Goal: Navigation & Orientation: Find specific page/section

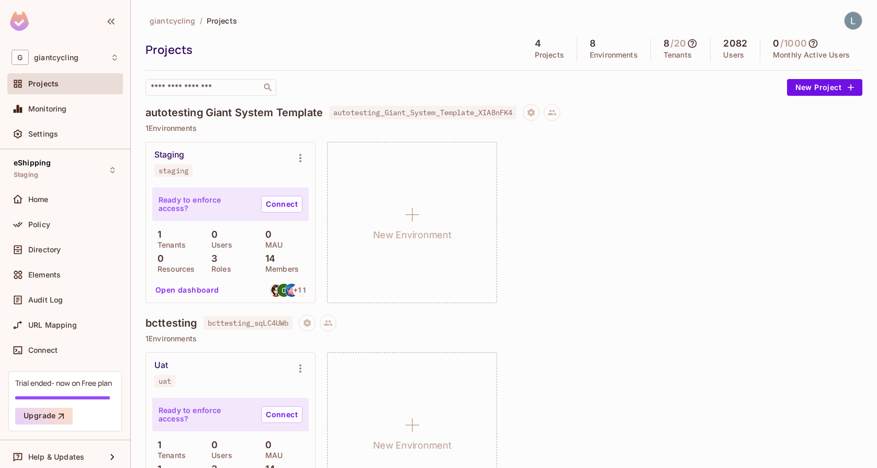
scroll to position [501, 0]
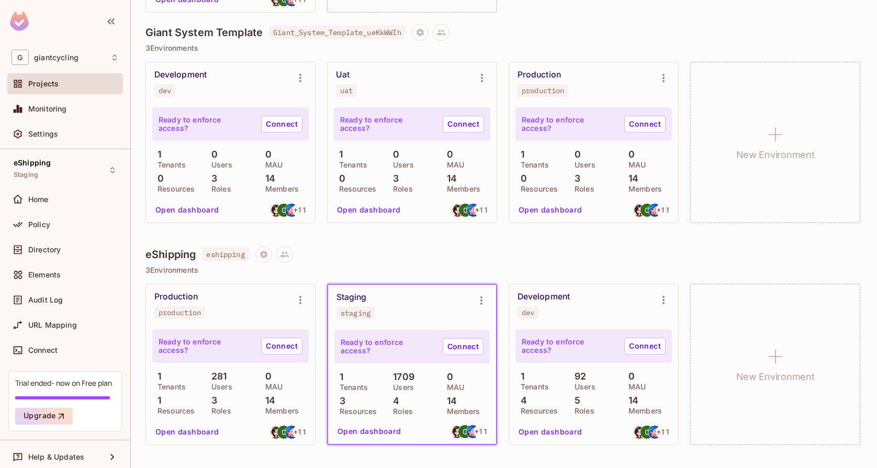
click at [424, 323] on div "Staging staging" at bounding box center [412, 306] width 168 height 42
click at [380, 435] on button "Open dashboard" at bounding box center [369, 431] width 72 height 17
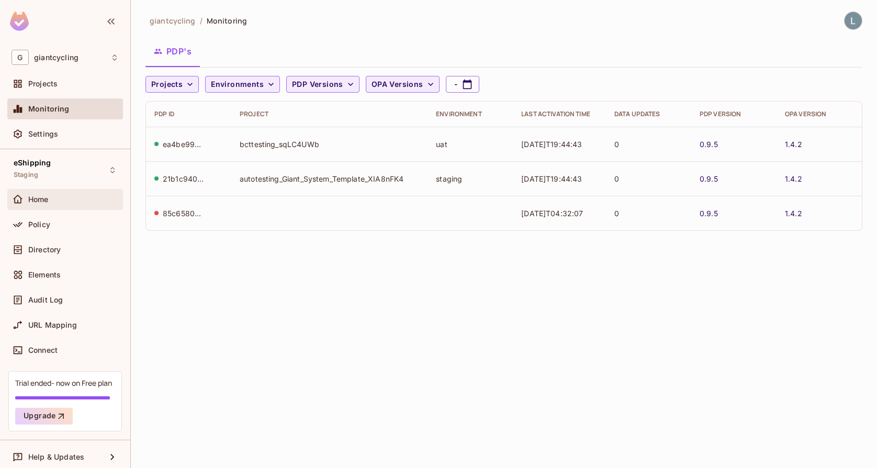
click at [54, 201] on div "Home" at bounding box center [73, 199] width 91 height 8
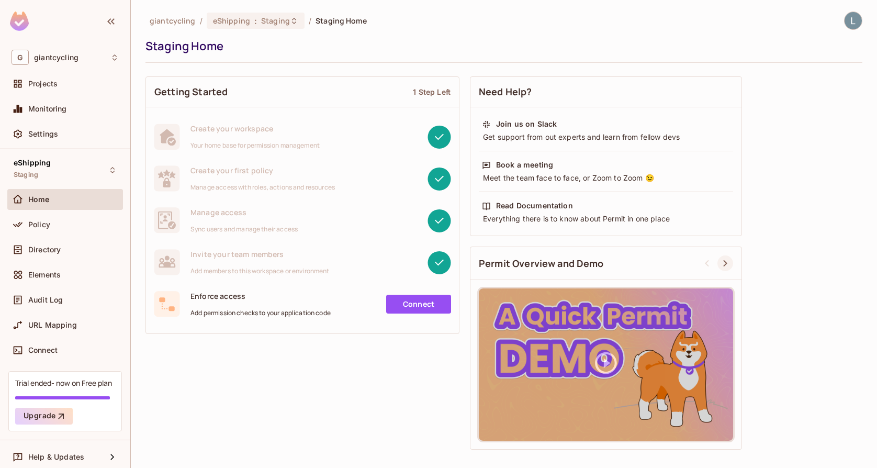
click at [725, 259] on icon at bounding box center [725, 263] width 13 height 13
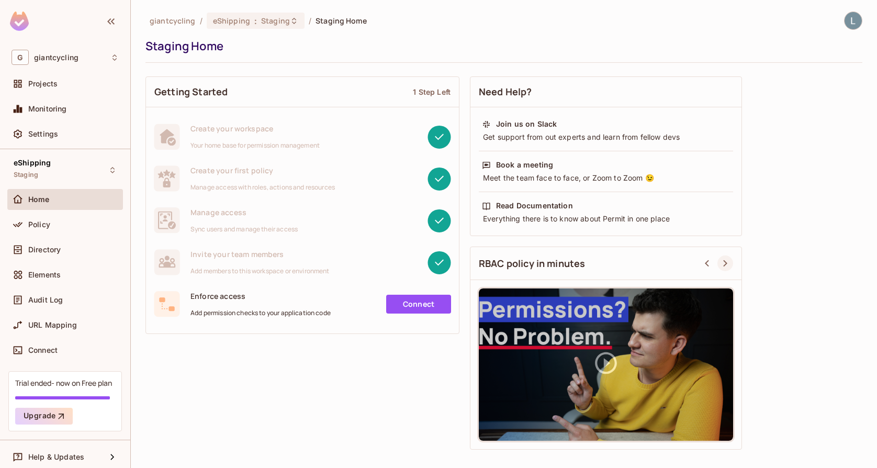
click at [724, 261] on icon at bounding box center [725, 263] width 4 height 7
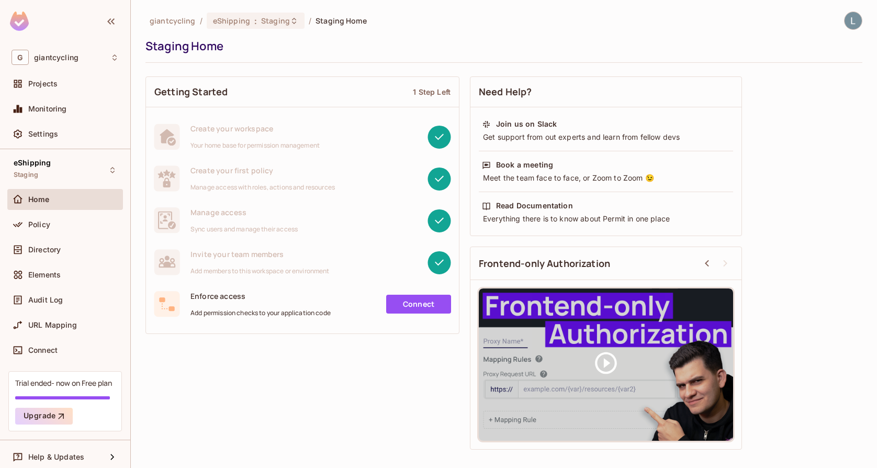
click at [79, 202] on div "Home" at bounding box center [73, 199] width 91 height 8
click at [73, 218] on div "Policy" at bounding box center [65, 224] width 107 height 13
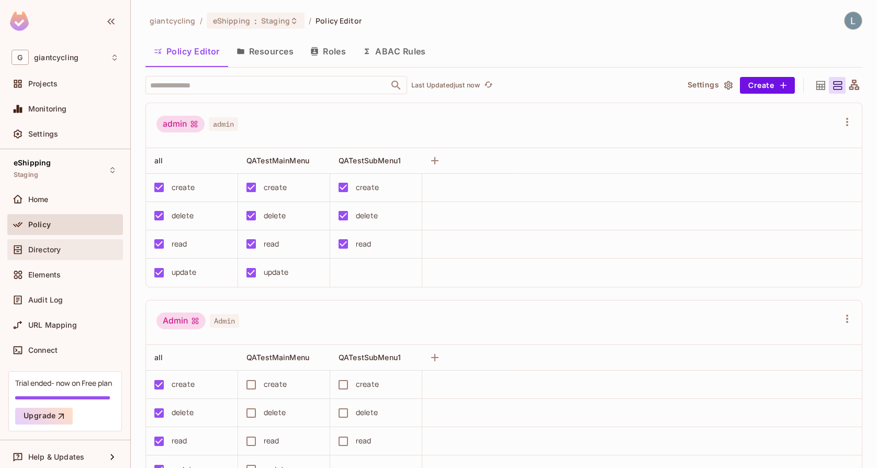
click at [57, 243] on div "Directory" at bounding box center [65, 249] width 107 height 13
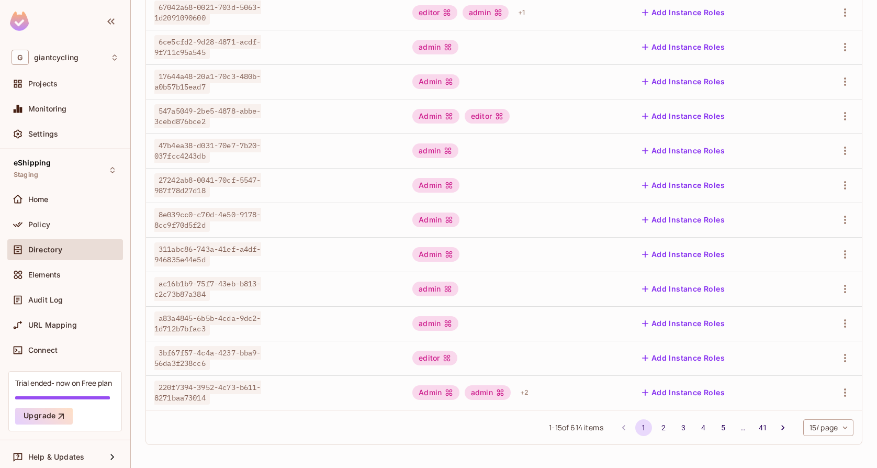
scroll to position [263, 0]
click at [692, 355] on button "Add Instance Roles" at bounding box center [683, 357] width 91 height 17
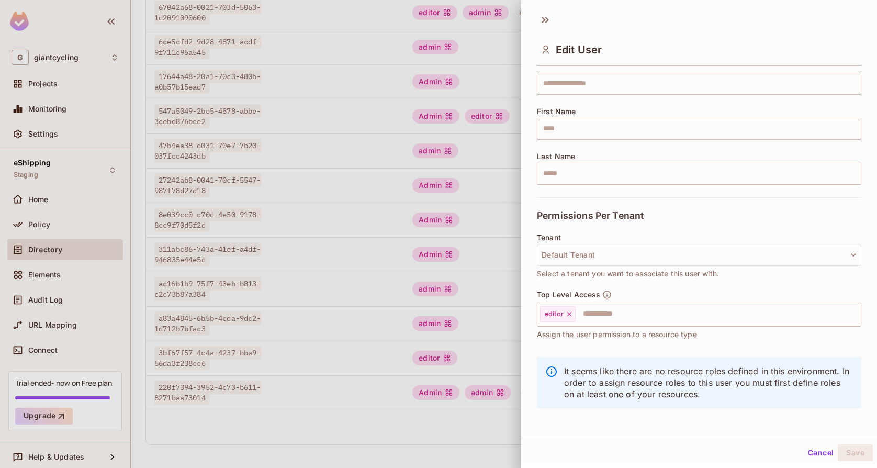
scroll to position [96, 0]
click at [486, 368] on div at bounding box center [438, 234] width 877 height 468
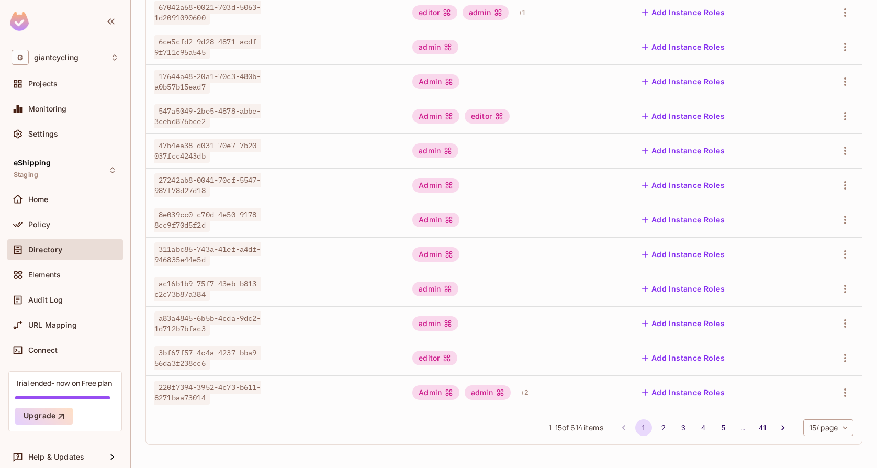
scroll to position [0, 0]
click at [704, 399] on button "Add Instance Roles" at bounding box center [683, 392] width 91 height 17
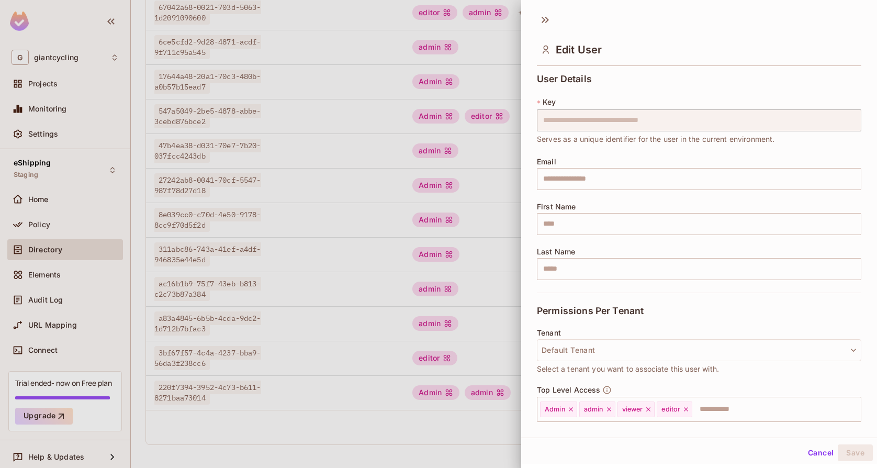
click at [505, 416] on div at bounding box center [438, 234] width 877 height 468
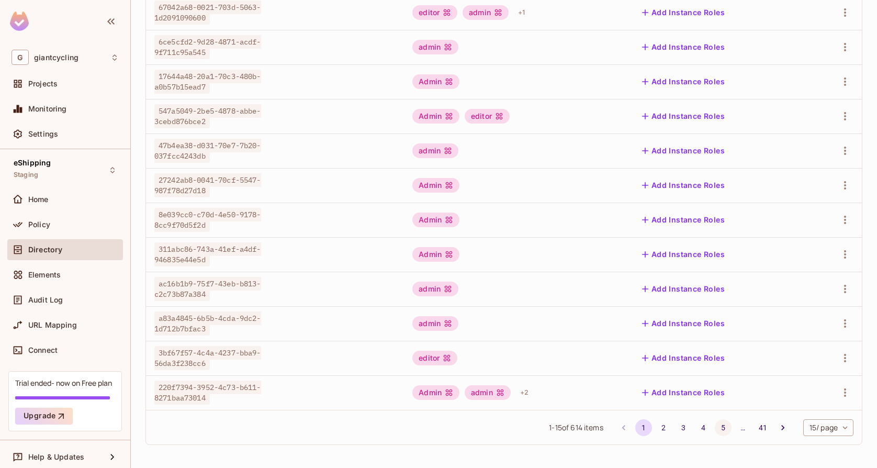
click at [725, 429] on button "5" at bounding box center [723, 427] width 17 height 17
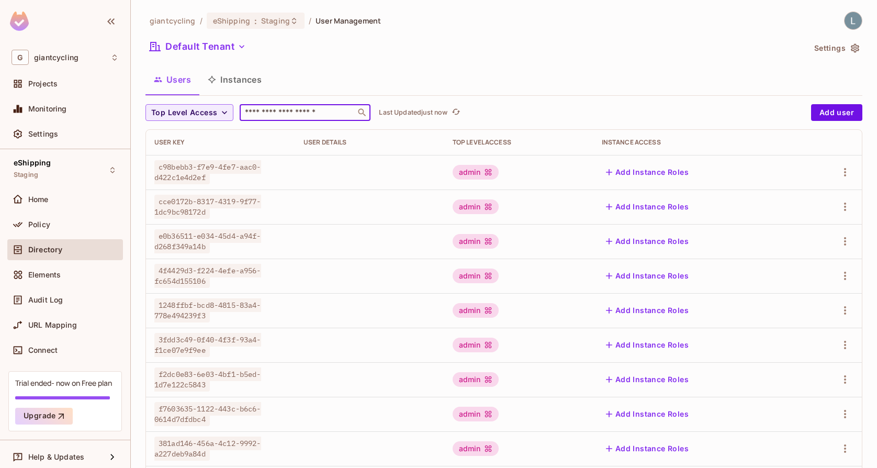
click at [280, 118] on input "text" at bounding box center [298, 112] width 110 height 10
type input "*******"
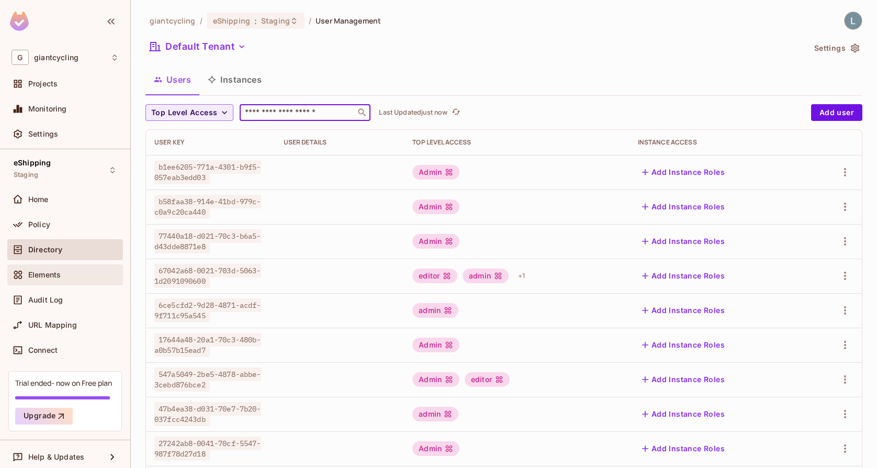
click at [73, 281] on div "Elements" at bounding box center [65, 274] width 116 height 21
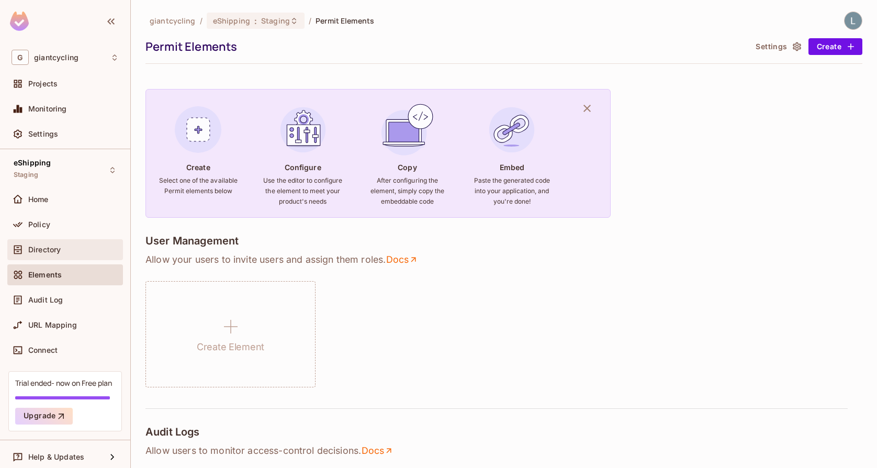
click at [66, 247] on div "Directory" at bounding box center [73, 249] width 91 height 8
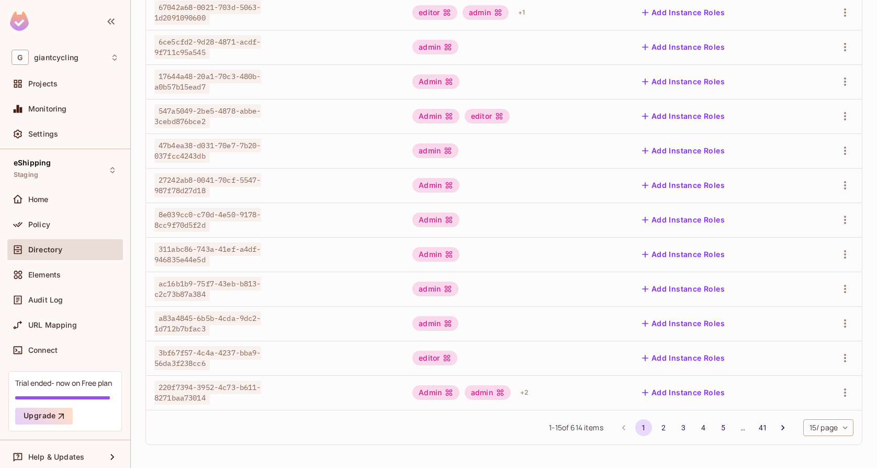
scroll to position [263, 0]
click at [719, 429] on button "5" at bounding box center [723, 427] width 17 height 17
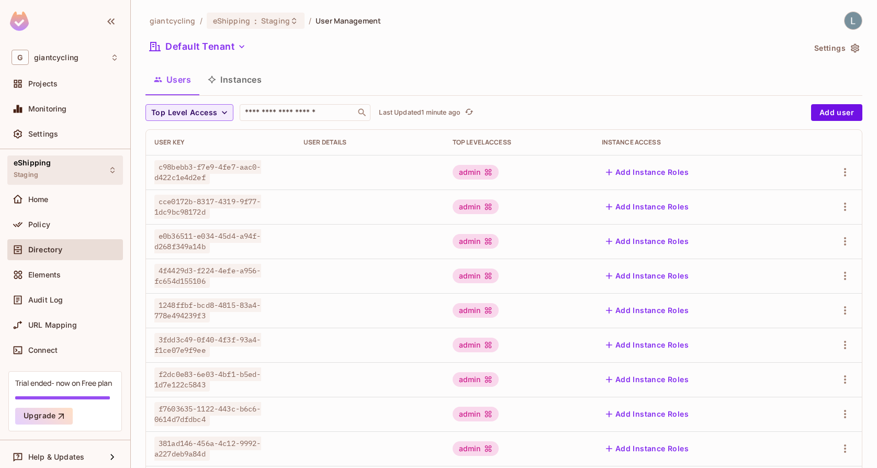
click at [70, 166] on div "eShipping Staging" at bounding box center [65, 169] width 116 height 29
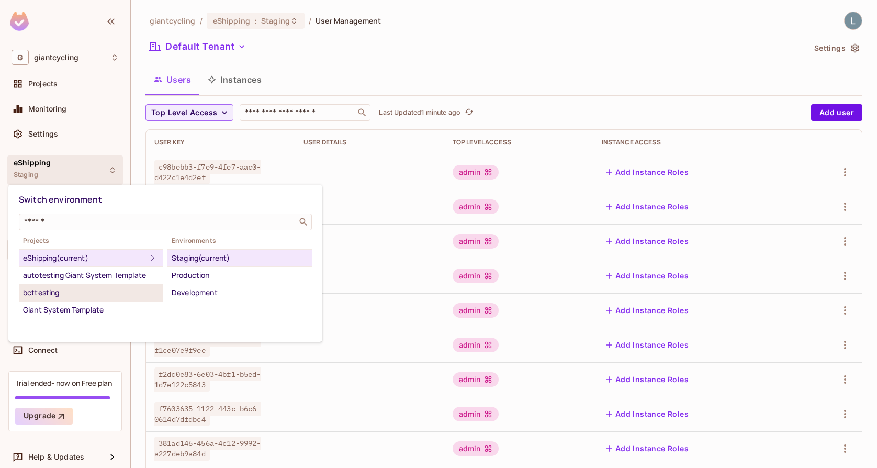
click at [85, 289] on div "bcttesting" at bounding box center [91, 292] width 136 height 13
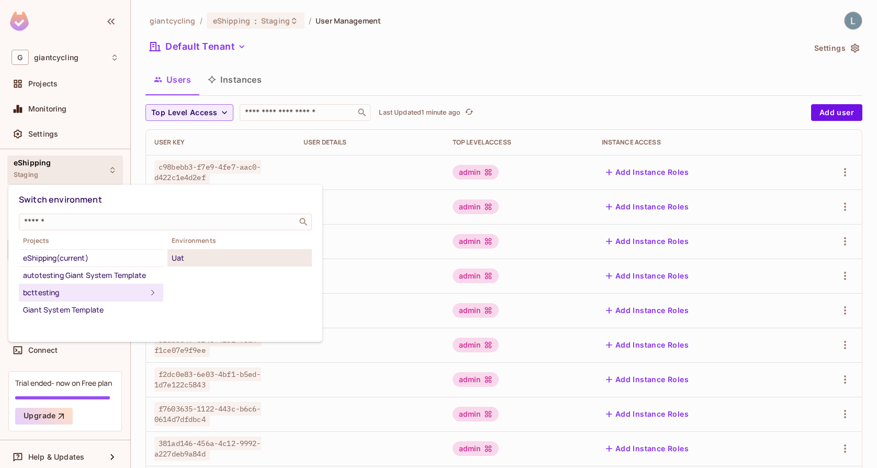
click at [186, 250] on li "Uat" at bounding box center [239, 258] width 144 height 17
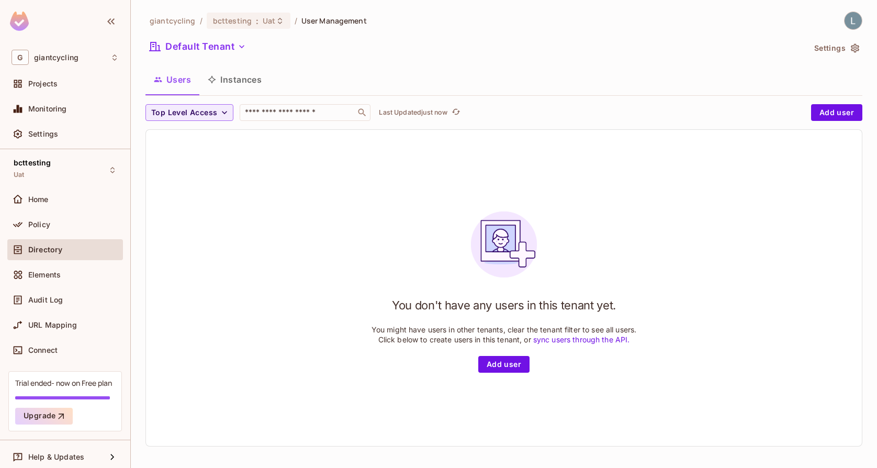
click at [179, 26] on ol "giantcycling / bcttesting : Uat / User Management" at bounding box center [258, 21] width 217 height 16
click at [180, 26] on ol "giantcycling / bcttesting : Uat / User Management" at bounding box center [258, 21] width 217 height 16
click at [178, 21] on span "giantcycling" at bounding box center [173, 21] width 46 height 10
click at [51, 63] on div "Workspace: giantcycling" at bounding box center [56, 72] width 74 height 20
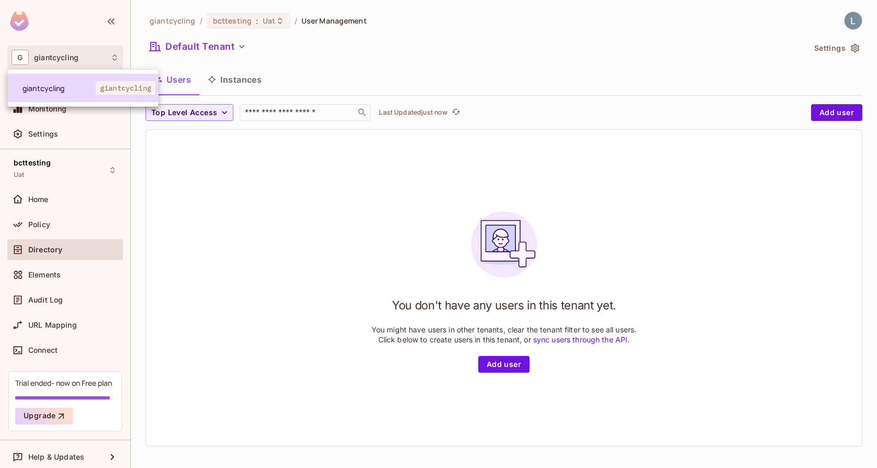
click at [65, 82] on li "giantcycling giantcycling" at bounding box center [83, 88] width 150 height 28
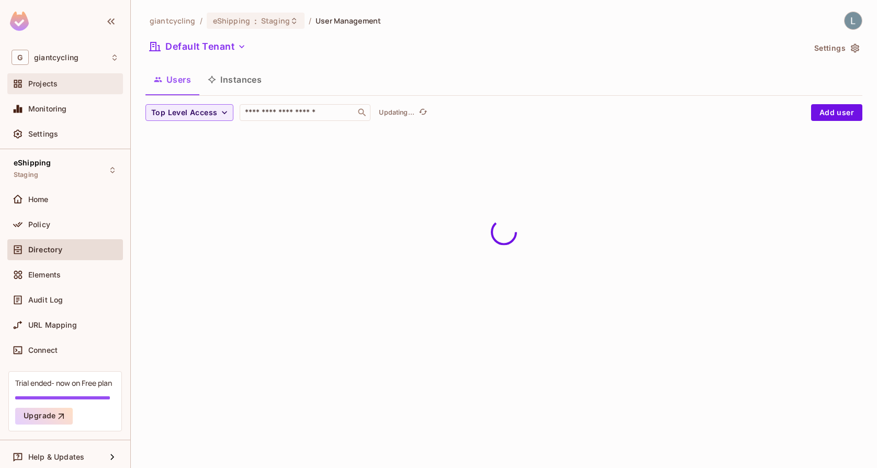
click at [62, 81] on div "Projects" at bounding box center [73, 84] width 91 height 8
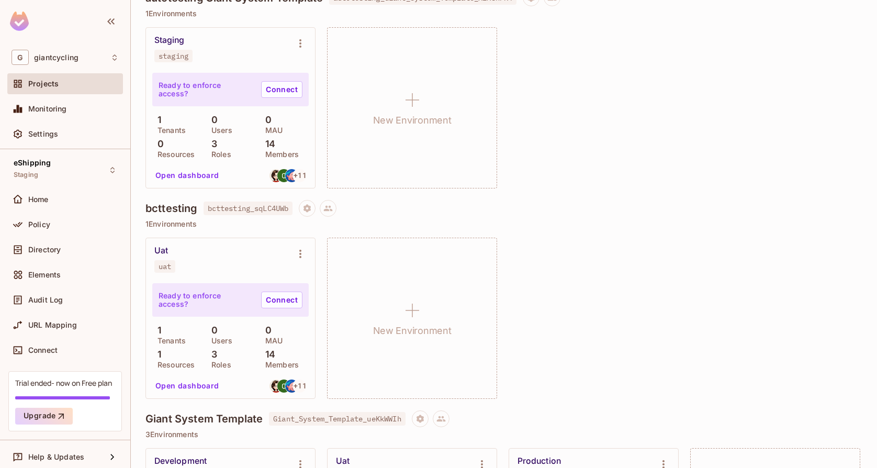
scroll to position [130, 0]
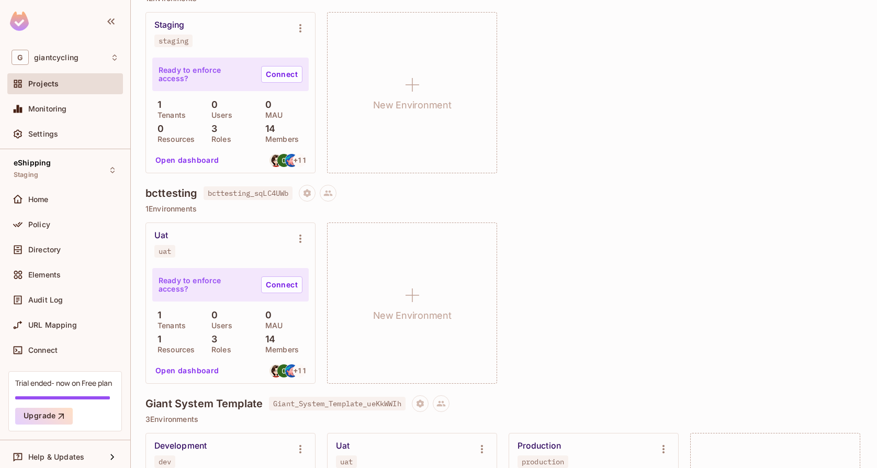
click at [243, 247] on div "Uat uat" at bounding box center [221, 243] width 135 height 27
click at [193, 366] on button "Open dashboard" at bounding box center [187, 370] width 72 height 17
